Goal: Navigation & Orientation: Find specific page/section

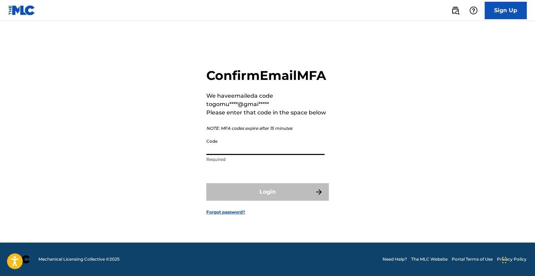
click at [233, 155] on input "Code" at bounding box center [265, 145] width 118 height 20
paste input "947591"
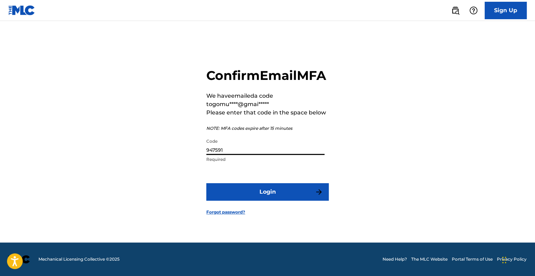
type input "947591"
click at [243, 193] on button "Login" at bounding box center [267, 191] width 122 height 17
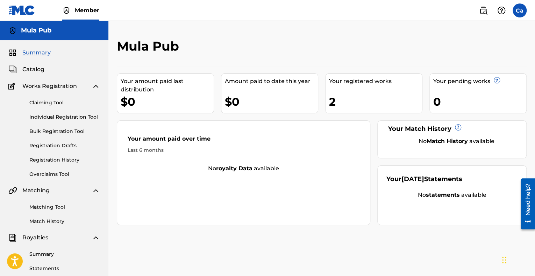
click at [30, 71] on span "Catalog" at bounding box center [33, 69] width 22 height 8
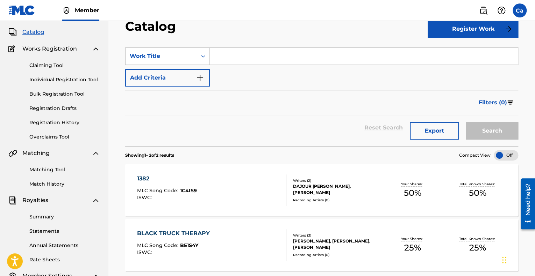
scroll to position [105, 0]
